Goal: Information Seeking & Learning: Check status

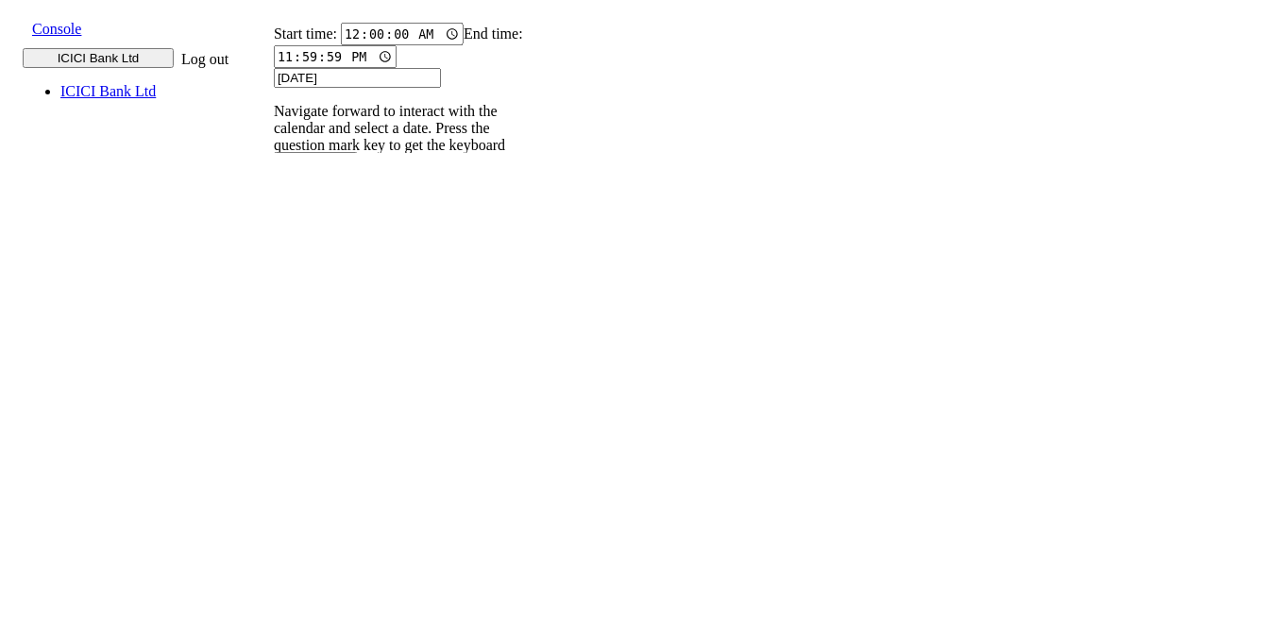
click at [320, 250] on input "9820583145" at bounding box center [285, 260] width 69 height 20
click at [271, 273] on icon at bounding box center [265, 279] width 12 height 12
click at [328, 615] on p "004PHV..." at bounding box center [297, 623] width 62 height 17
click at [328, 554] on p "004PHV..." at bounding box center [297, 562] width 62 height 17
click at [328, 493] on p "004PHV..." at bounding box center [297, 501] width 62 height 17
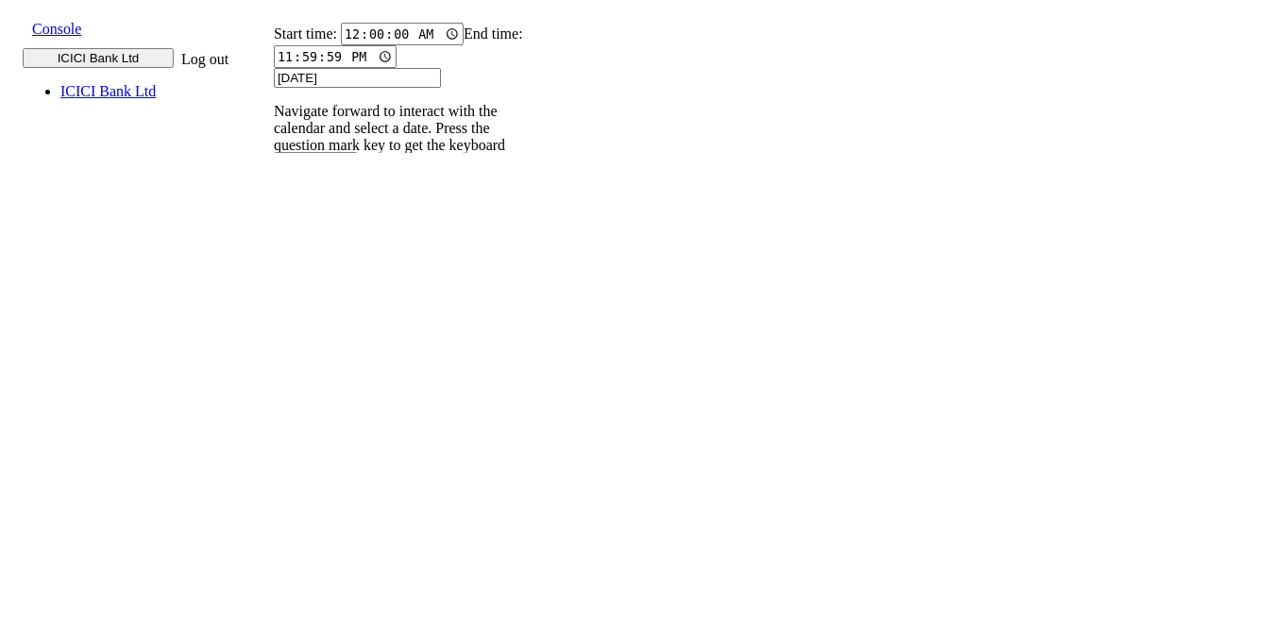
click at [328, 431] on p "004PHV..." at bounding box center [297, 439] width 62 height 17
click at [320, 250] on input "9820583145" at bounding box center [285, 260] width 69 height 20
click at [271, 273] on icon at bounding box center [265, 279] width 12 height 12
click at [320, 250] on input "9820583145" at bounding box center [285, 260] width 69 height 20
click at [271, 273] on icon at bounding box center [265, 279] width 12 height 12
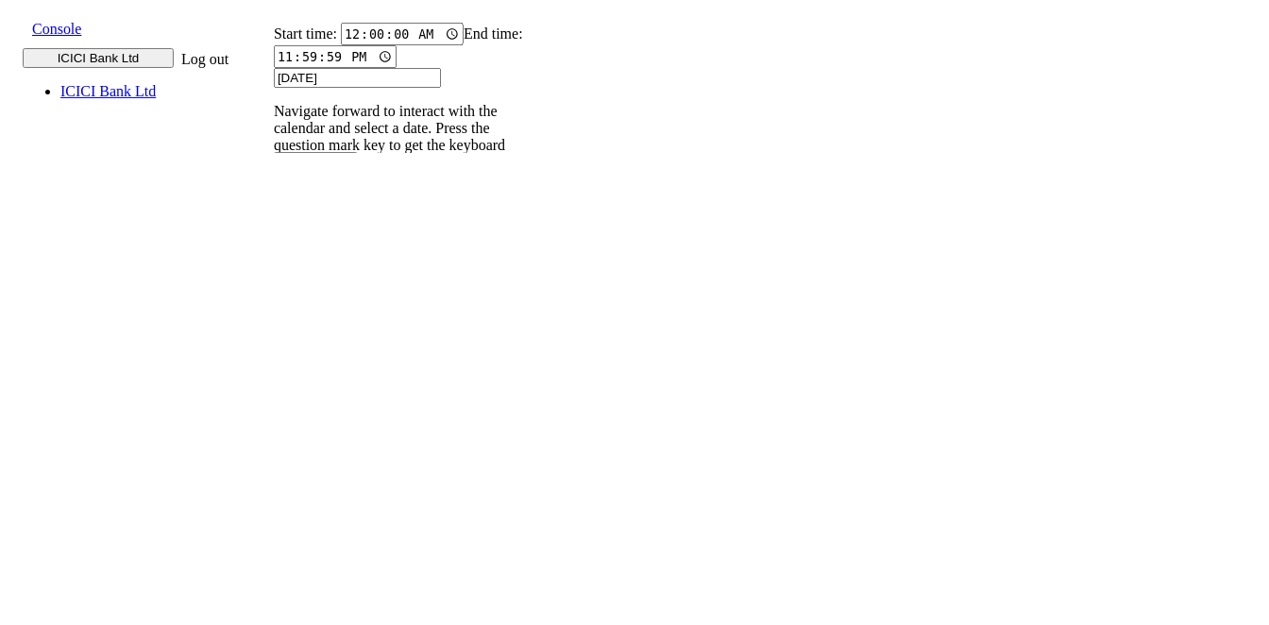
click at [320, 250] on input "9820583145" at bounding box center [285, 260] width 69 height 20
click at [271, 273] on icon at bounding box center [265, 279] width 12 height 12
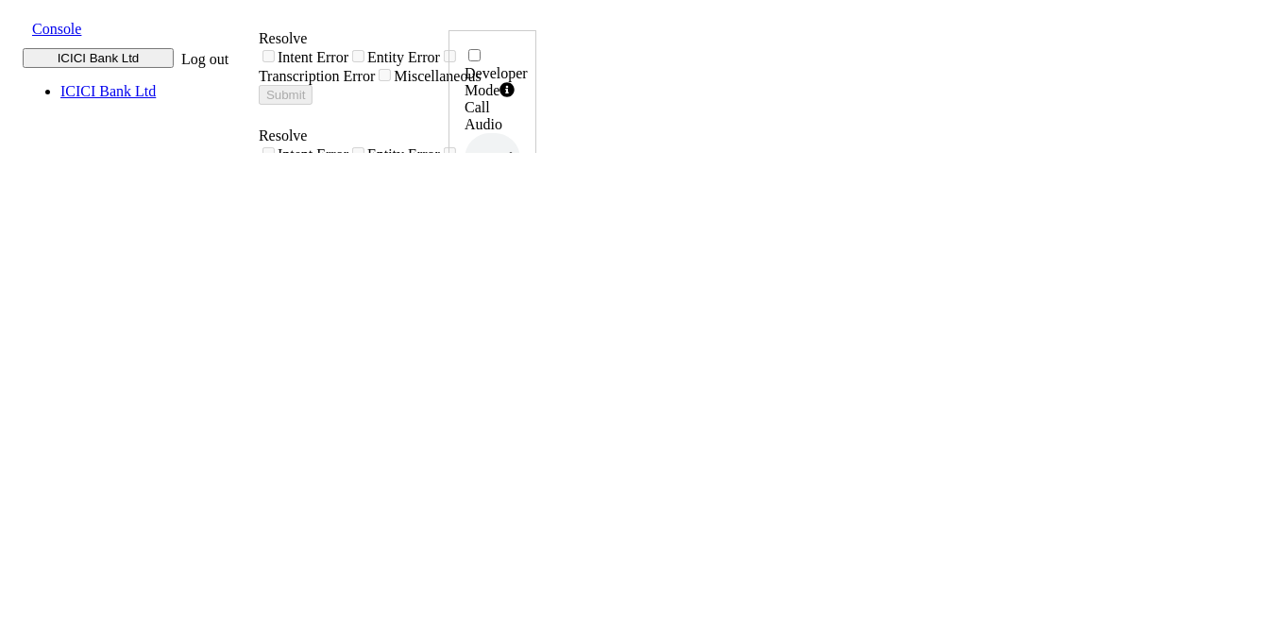
click at [523, 374] on icon at bounding box center [516, 381] width 13 height 15
drag, startPoint x: 1142, startPoint y: 421, endPoint x: 1202, endPoint y: 419, distance: 59.5
copy h6 "13:34:31"
click at [523, 374] on icon at bounding box center [516, 381] width 13 height 15
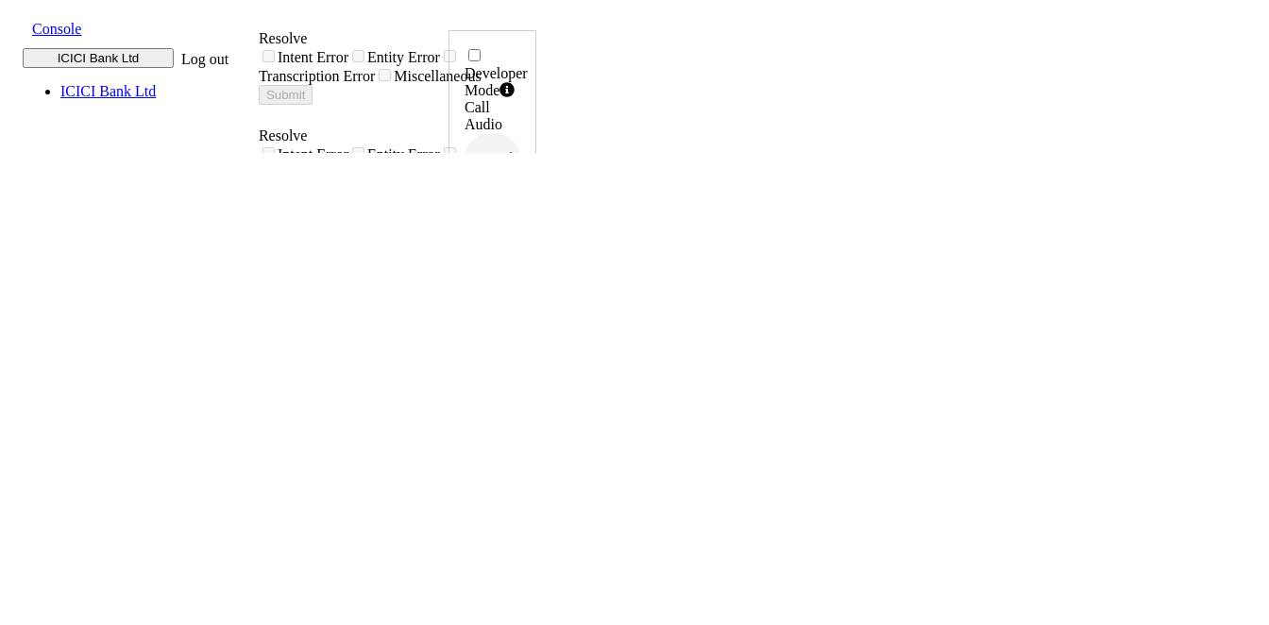
drag, startPoint x: 1133, startPoint y: 419, endPoint x: 1200, endPoint y: 417, distance: 67.0
click at [536, 417] on div "Developer Mode Call Audio 0.5x 1x 1.5x 2x 4x UUID 004PHVNLISC4RCDM ... Phone Nu…" at bounding box center [492, 622] width 88 height 1185
copy h6 "14:52:18"
click at [523, 374] on icon at bounding box center [516, 381] width 13 height 15
drag, startPoint x: 1142, startPoint y: 420, endPoint x: 1199, endPoint y: 422, distance: 56.7
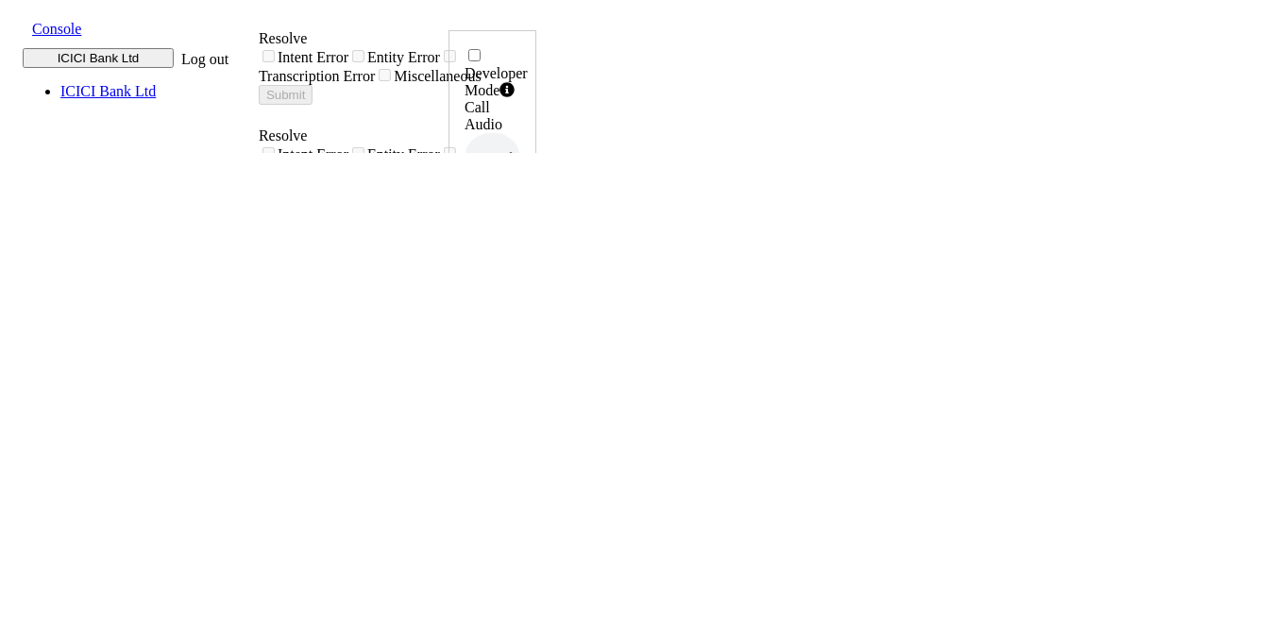
click at [536, 422] on div "Developer Mode Call Audio 0.5x 1x 1.5x 2x 4x UUID 004PHVNLISC4RCDM ... Phone Nu…" at bounding box center [492, 633] width 88 height 1207
copy h6 "15:26:56"
click at [17, 26] on span at bounding box center [17, 27] width 0 height 21
click at [527, 42] on div "call report" at bounding box center [692, 33] width 330 height 17
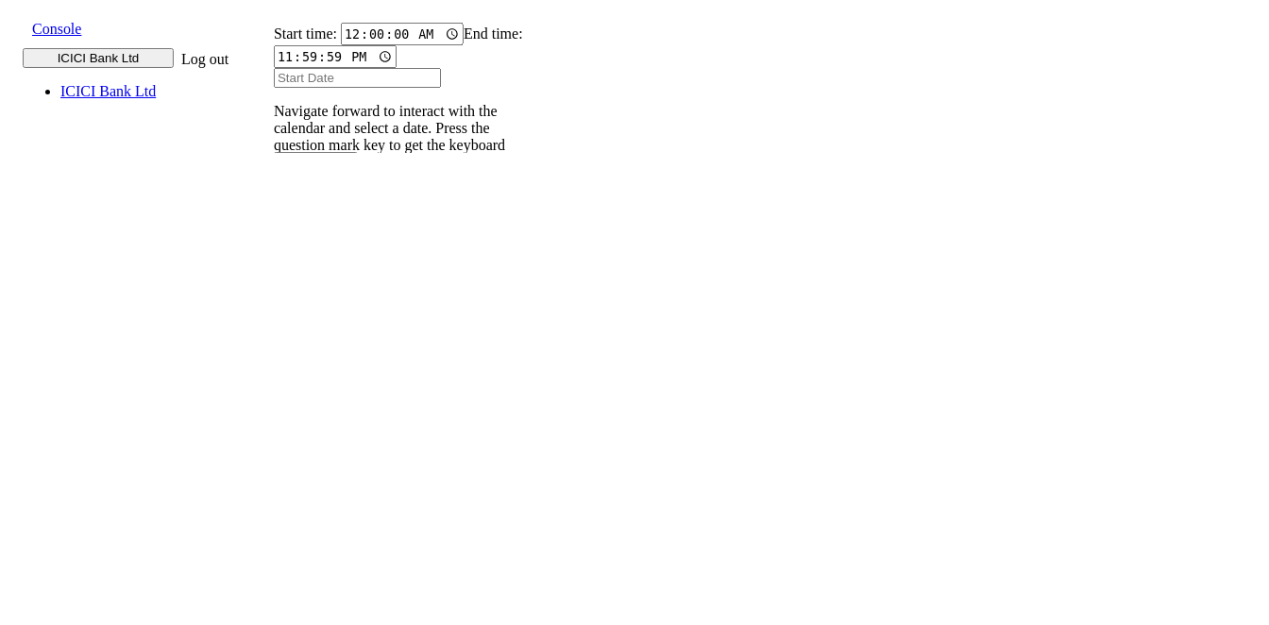
click at [320, 250] on input "text" at bounding box center [285, 260] width 69 height 20
type input "9820583145"
click at [330, 88] on input "Start Date" at bounding box center [357, 78] width 167 height 20
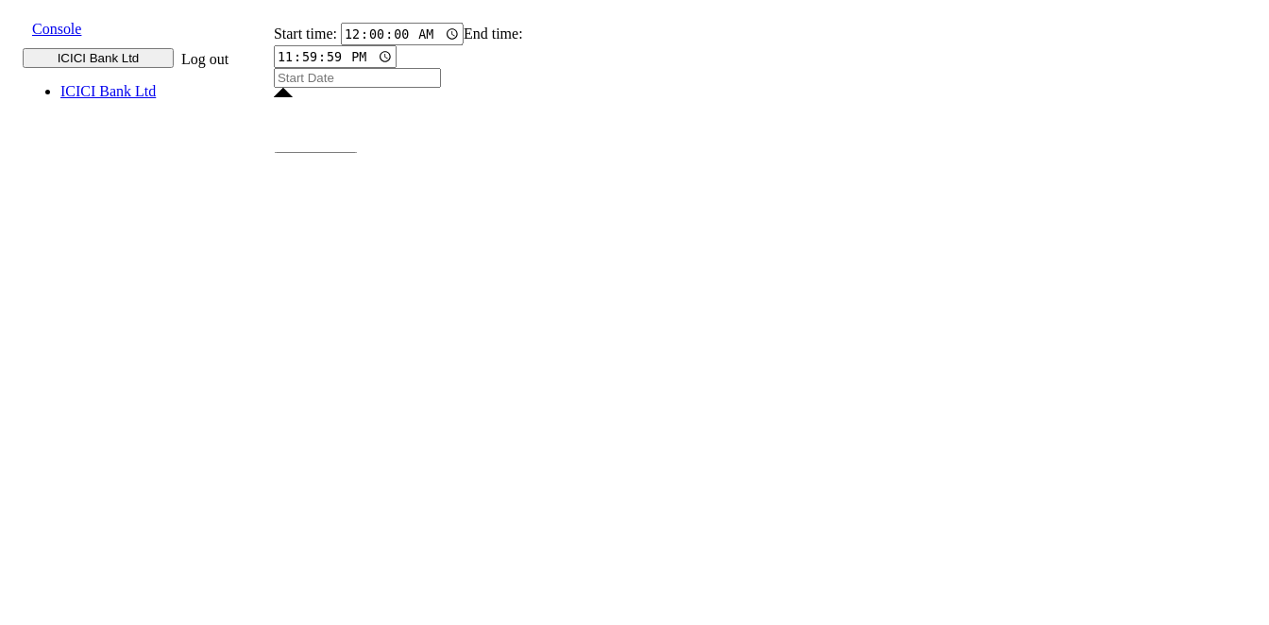
type input "[DATE]"
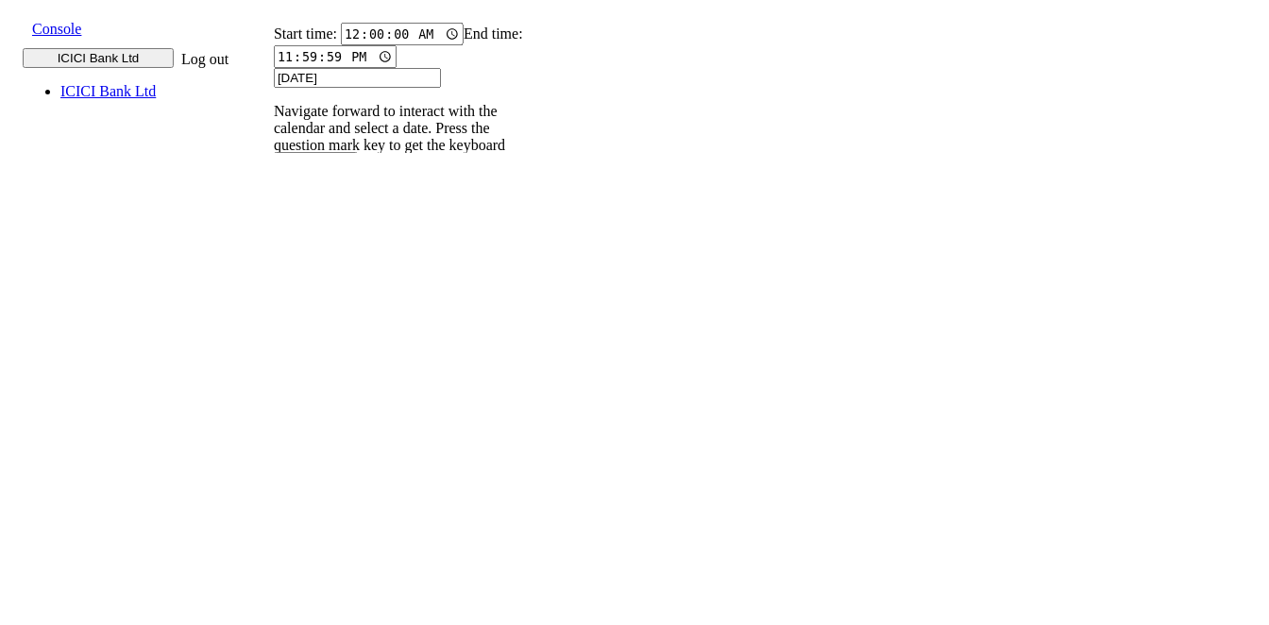
type input "[DATE]"
click at [320, 250] on input "9820583145" at bounding box center [285, 260] width 69 height 20
click at [271, 273] on icon at bounding box center [265, 279] width 12 height 12
click at [320, 250] on input "9820583145" at bounding box center [285, 260] width 69 height 20
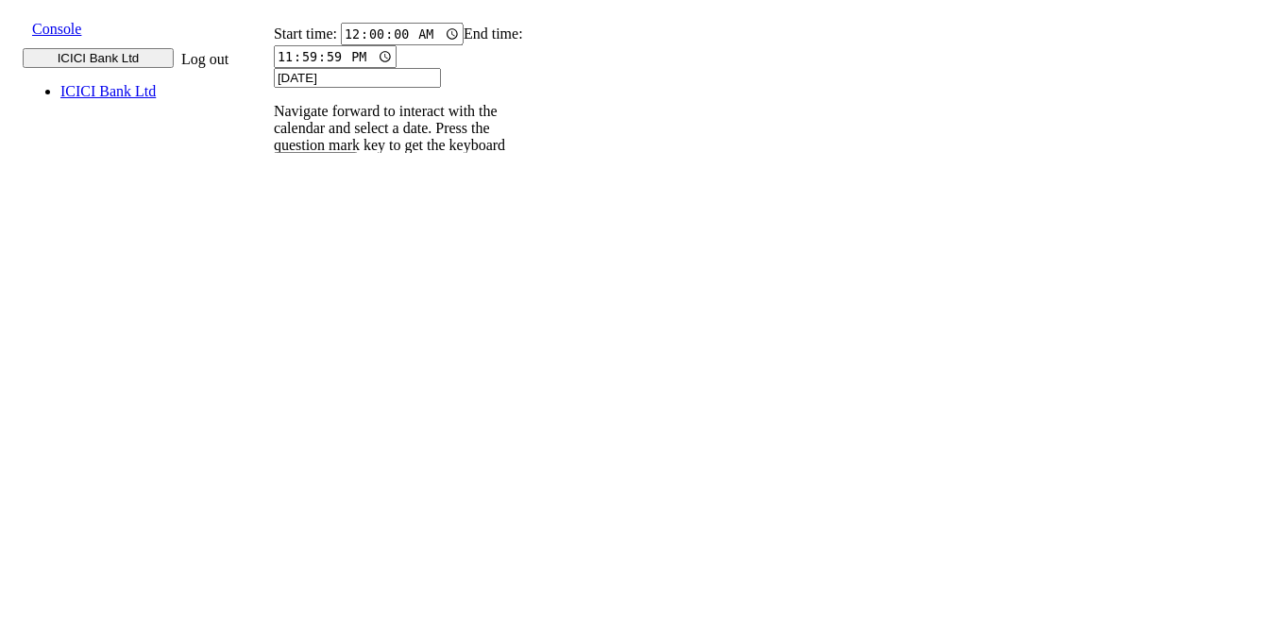
click at [271, 273] on icon at bounding box center [265, 279] width 12 height 12
